Goal: Task Accomplishment & Management: Complete application form

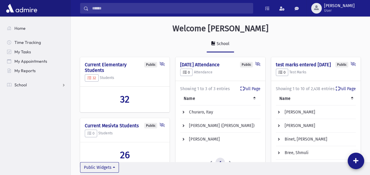
scroll to position [298, 299]
click at [32, 86] on link "School" at bounding box center [36, 84] width 68 height 9
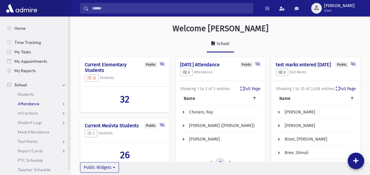
click at [41, 102] on link "Attendance" at bounding box center [36, 103] width 68 height 9
click at [28, 112] on span "Entry" at bounding box center [27, 112] width 10 height 5
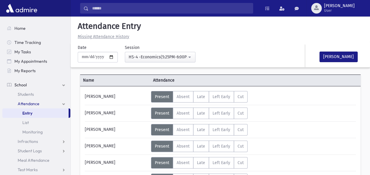
click at [118, 112] on div "[PERSON_NAME]" at bounding box center [116, 112] width 69 height 11
click at [132, 126] on div "[PERSON_NAME]" at bounding box center [116, 129] width 69 height 11
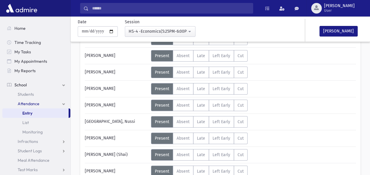
scroll to position [59, 0]
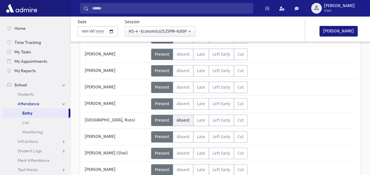
click at [180, 116] on label "Absent A" at bounding box center [183, 119] width 21 height 11
click at [122, 115] on div "[GEOGRAPHIC_DATA], Nussi" at bounding box center [116, 119] width 69 height 11
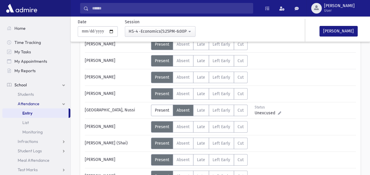
scroll to position [71, 0]
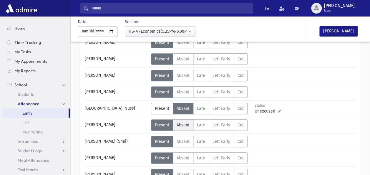
click at [182, 123] on span "Absent" at bounding box center [182, 124] width 13 height 5
click at [127, 136] on div "[PERSON_NAME] (Shai)" at bounding box center [116, 141] width 69 height 11
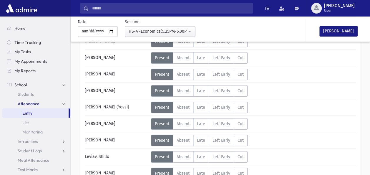
scroll to position [188, 0]
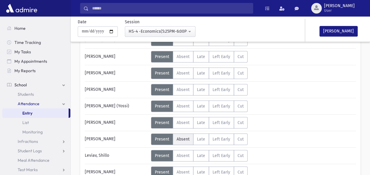
click at [183, 136] on span "Absent" at bounding box center [182, 138] width 13 height 5
click at [115, 151] on div "Leviav, Shillo" at bounding box center [116, 155] width 69 height 11
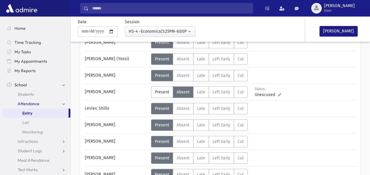
scroll to position [247, 0]
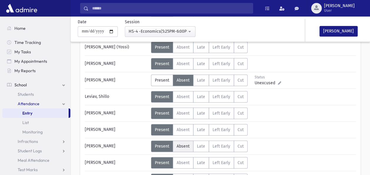
click at [185, 143] on span "Absent" at bounding box center [182, 145] width 13 height 5
click at [136, 147] on div "[PERSON_NAME]" at bounding box center [116, 145] width 69 height 11
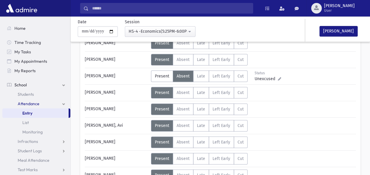
scroll to position [317, 0]
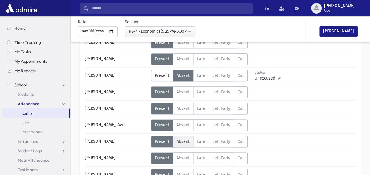
click at [182, 139] on span "Absent" at bounding box center [182, 141] width 13 height 5
click at [129, 137] on div "[PERSON_NAME]" at bounding box center [116, 141] width 69 height 11
click at [180, 153] on div "Error ×" at bounding box center [220, 155] width 82 height 11
click at [183, 155] on icon at bounding box center [185, 155] width 4 height 4
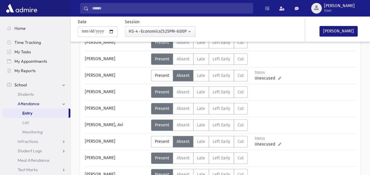
click at [180, 154] on div "Error ×" at bounding box center [220, 155] width 82 height 11
click at [178, 155] on span "Absent" at bounding box center [182, 157] width 13 height 5
click at [126, 155] on div "[PERSON_NAME]" at bounding box center [116, 157] width 69 height 11
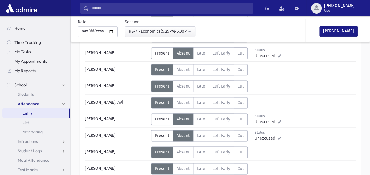
scroll to position [341, 0]
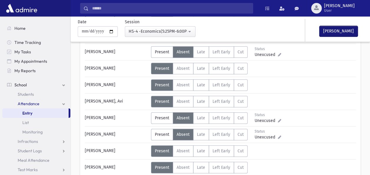
click at [338, 32] on button "[PERSON_NAME]" at bounding box center [338, 31] width 38 height 11
